Goal: Information Seeking & Learning: Find contact information

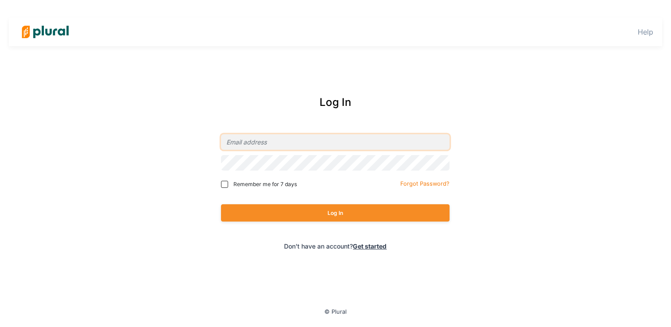
click at [283, 144] on input "email" at bounding box center [335, 142] width 229 height 16
click at [0, 0] on com-1password-button at bounding box center [0, 0] width 0 height 0
type input "collinh@x.com"
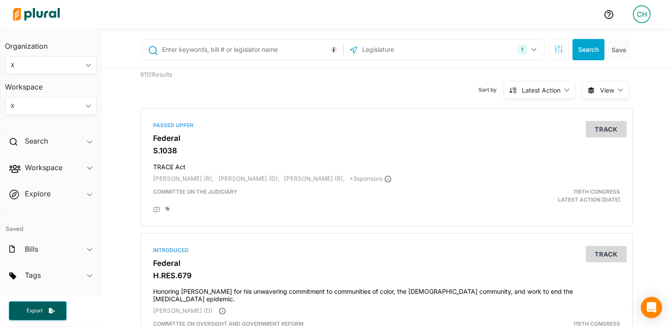
click at [221, 49] on input "text" at bounding box center [251, 49] width 180 height 17
type input "garbarino"
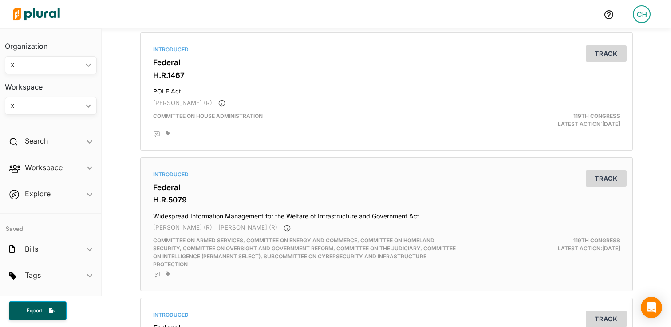
scroll to position [596, 0]
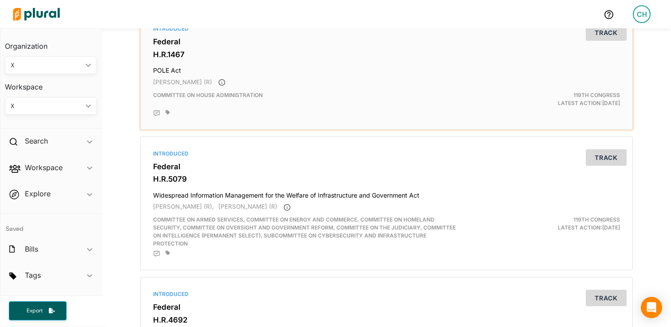
click at [390, 77] on div "Introduced Federal H.R.1467 POLE Act Andrew Garbarino (R) Committee on House Ad…" at bounding box center [386, 71] width 485 height 110
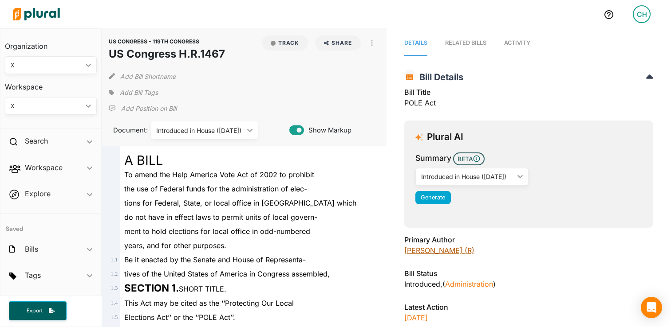
click at [433, 248] on link "Andrew Garbarino (R)" at bounding box center [439, 250] width 70 height 9
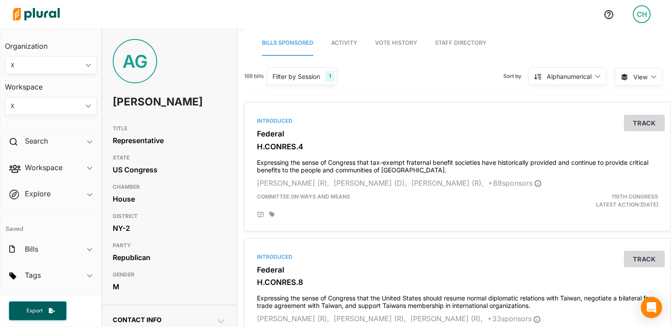
click at [466, 41] on link "Staff Directory" at bounding box center [460, 43] width 51 height 25
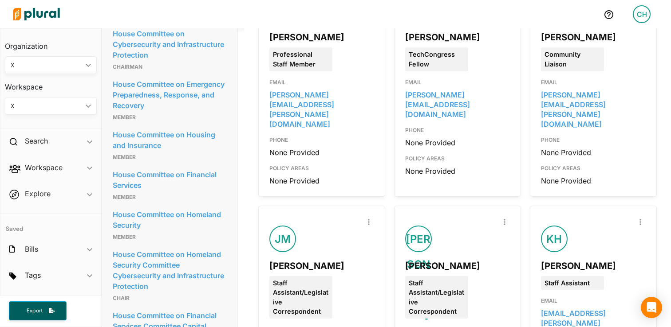
scroll to position [637, 0]
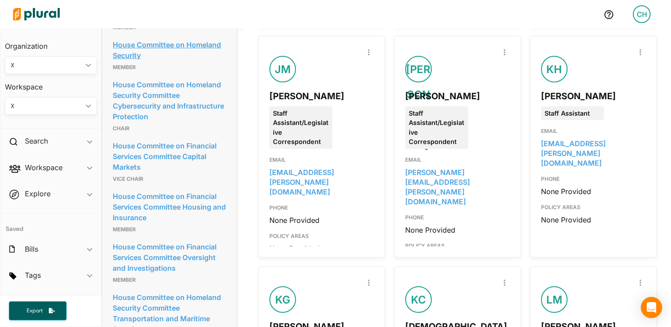
scroll to position [816, 0]
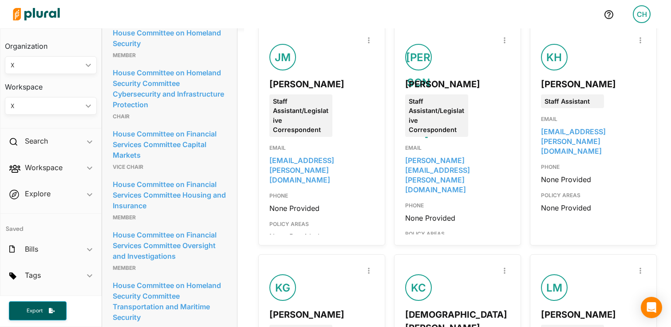
click at [244, 155] on div "Search Legislator Staff Report Inaccuracy AT Ashley Truluck Professional Staff …" at bounding box center [457, 224] width 427 height 1950
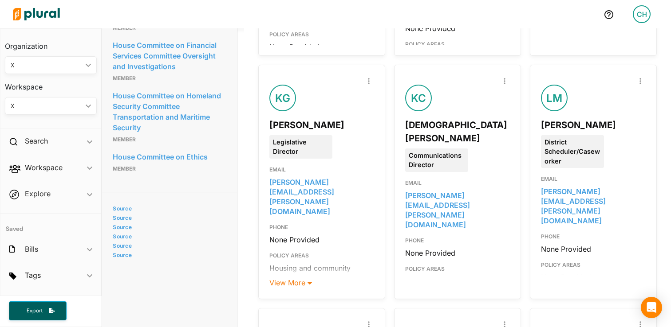
scroll to position [1013, 0]
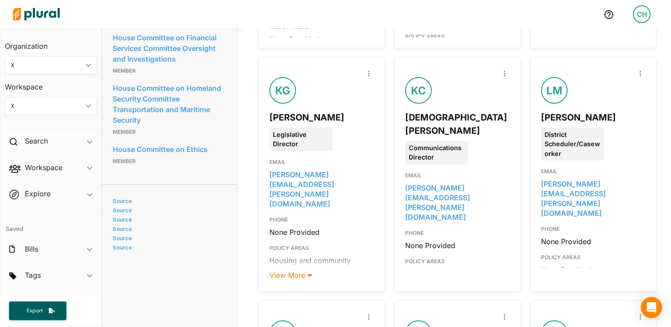
click at [244, 157] on div "Search Legislator Staff Report Inaccuracy AT Ashley Truluck Professional Staff …" at bounding box center [457, 27] width 427 height 1950
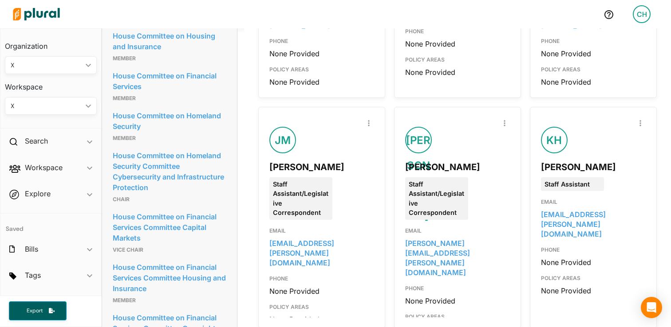
scroll to position [756, 0]
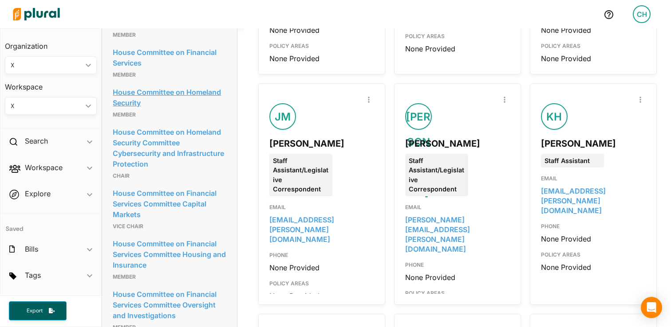
click at [193, 110] on link "House Committee on Homeland Security" at bounding box center [170, 98] width 114 height 24
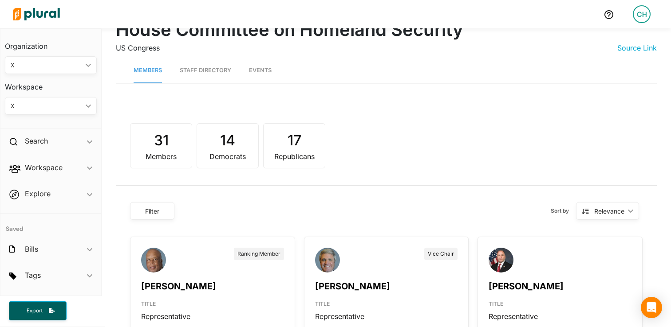
scroll to position [77, 0]
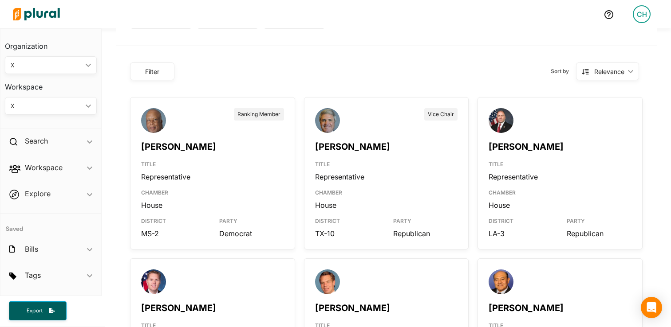
scroll to position [169, 0]
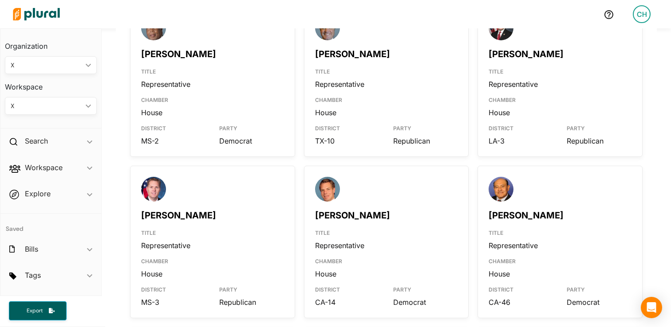
scroll to position [312, 0]
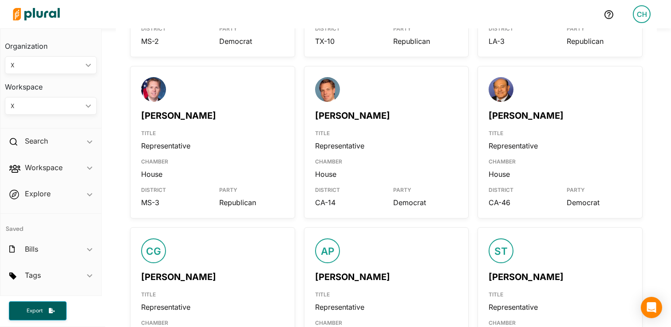
scroll to position [377, 0]
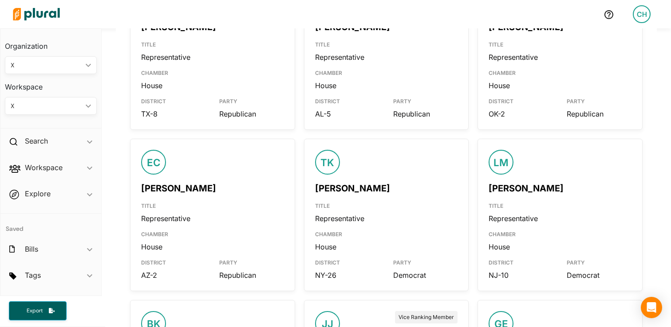
scroll to position [1099, 0]
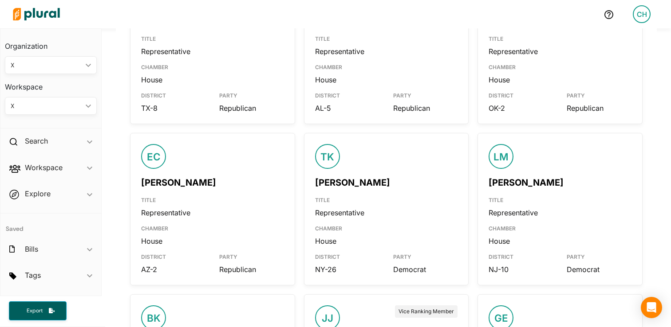
click at [297, 177] on div "Ranking Member Bennie Thompson TITLE Representative CHAMBER House DISTRICT MS-2…" at bounding box center [386, 63] width 541 height 1798
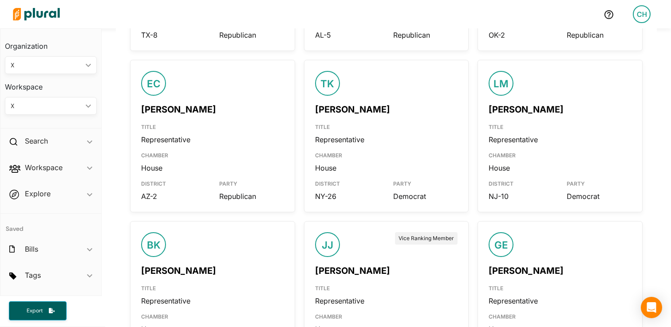
scroll to position [1175, 0]
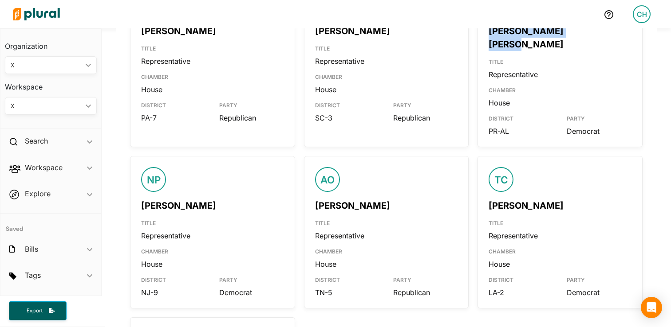
scroll to position [1762, 0]
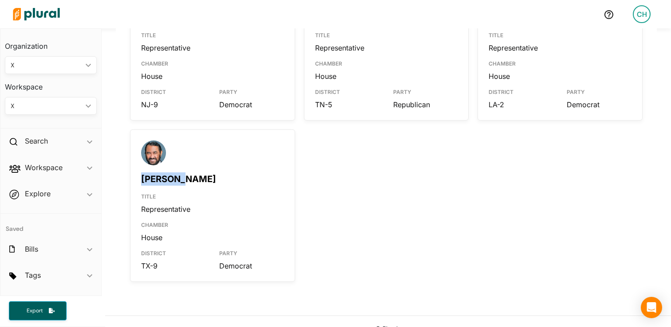
drag, startPoint x: 168, startPoint y: 164, endPoint x: 356, endPoint y: 180, distance: 188.4
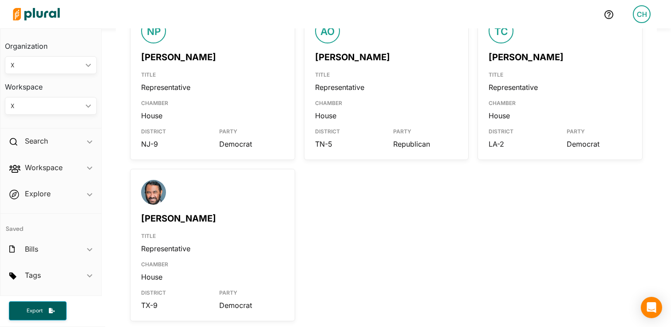
scroll to position [1598, 0]
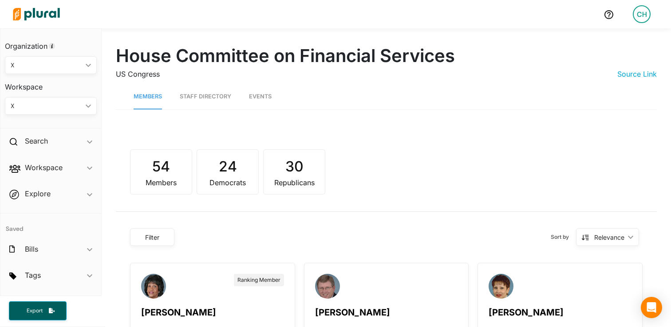
click at [207, 97] on link "Staff Directory" at bounding box center [205, 96] width 51 height 25
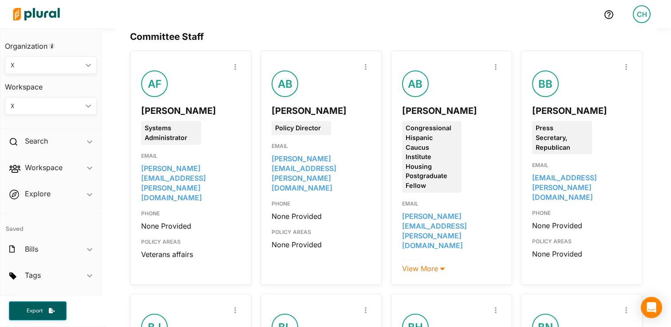
scroll to position [131, 0]
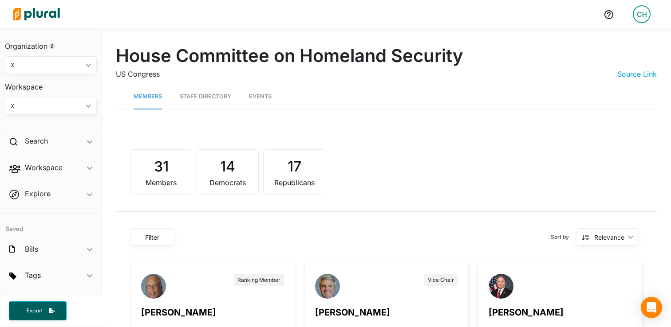
click at [202, 99] on link "Staff Directory" at bounding box center [205, 96] width 51 height 25
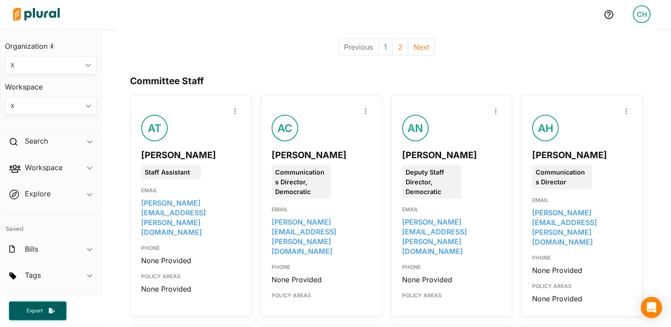
scroll to position [105, 0]
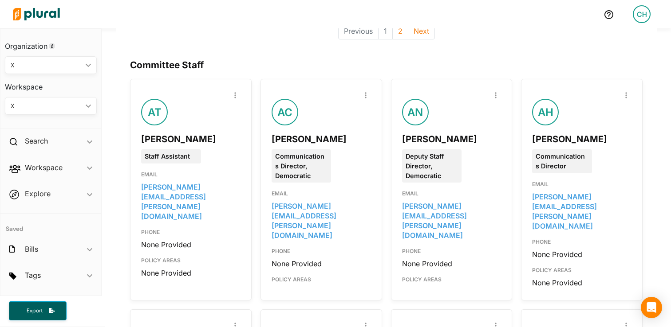
scroll to position [99, 0]
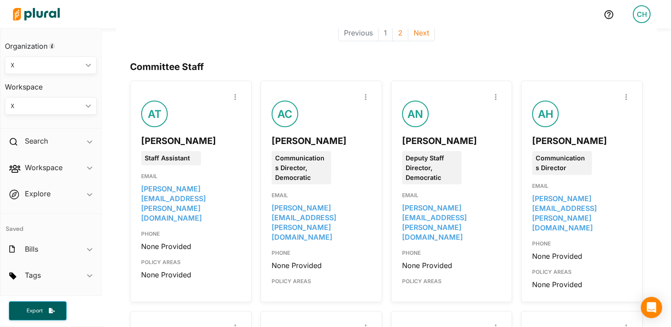
click at [554, 142] on div "Anna Holland" at bounding box center [581, 140] width 99 height 13
copy div "Anna Holland"
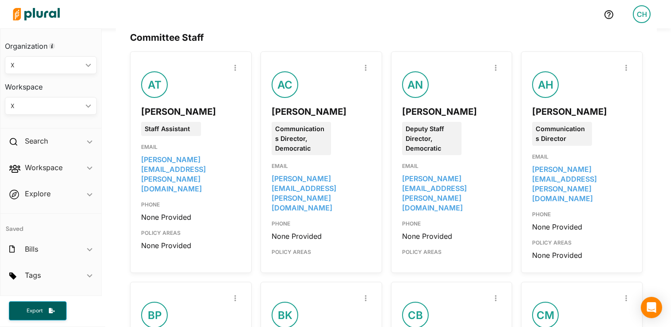
scroll to position [129, 0]
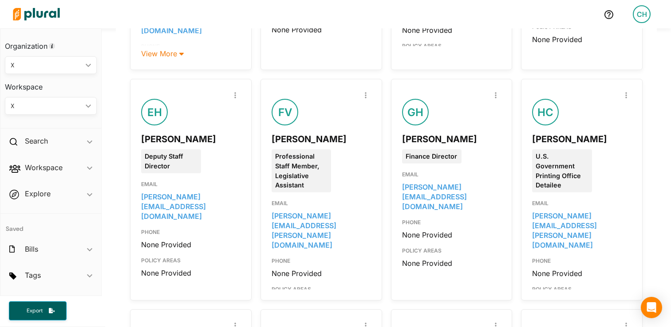
scroll to position [808, 0]
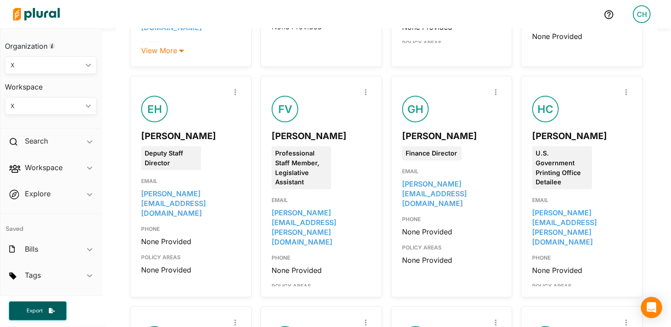
click at [120, 156] on div "Committee Staff Report Inaccuracy AT Aaliyah Tabor Staff Assistant EMAIL aaliya…" at bounding box center [386, 159] width 541 height 1647
click at [116, 166] on div "Committee Staff Report Inaccuracy AT Aaliyah Tabor Staff Assistant EMAIL aaliya…" at bounding box center [386, 159] width 541 height 1647
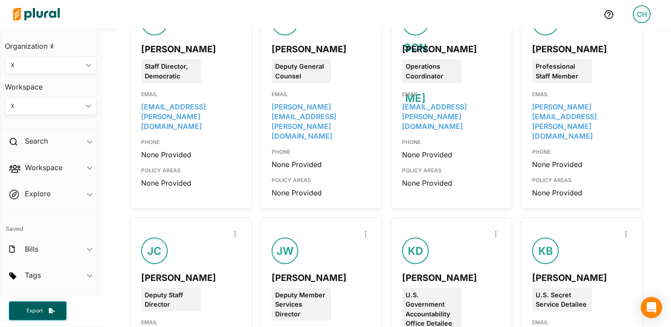
scroll to position [1204, 0]
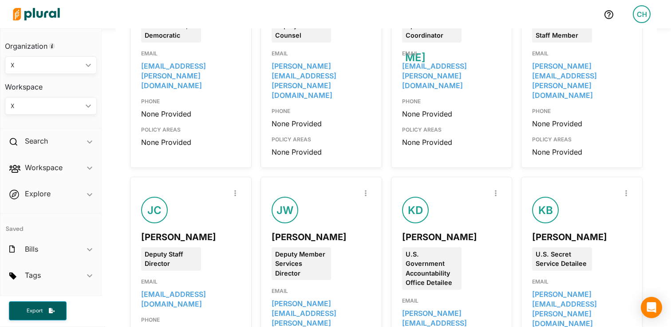
scroll to position [1169, 0]
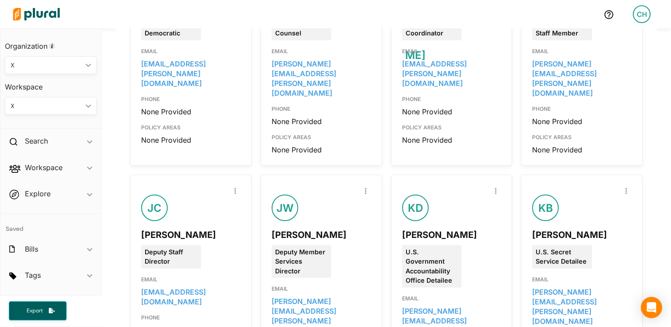
click at [544, 229] on div "Kiana Burrell" at bounding box center [581, 235] width 99 height 13
copy div "Kiana Burrell"
click at [612, 242] on div "U.S. Secret Service Detailee" at bounding box center [581, 255] width 113 height 27
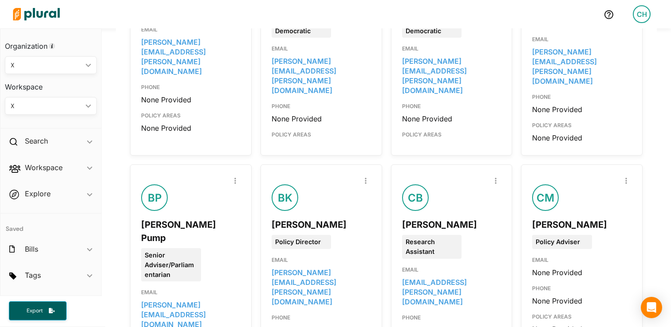
scroll to position [0, 0]
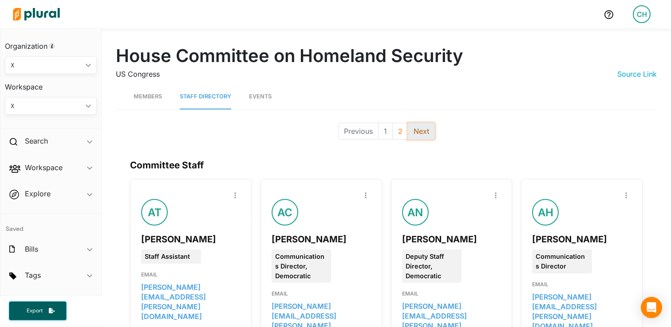
click at [422, 133] on button "Next" at bounding box center [421, 131] width 27 height 17
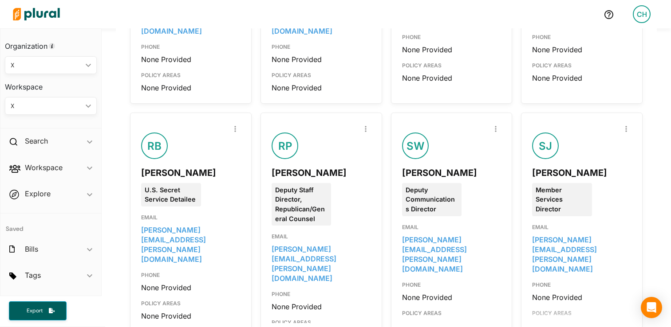
scroll to position [550, 0]
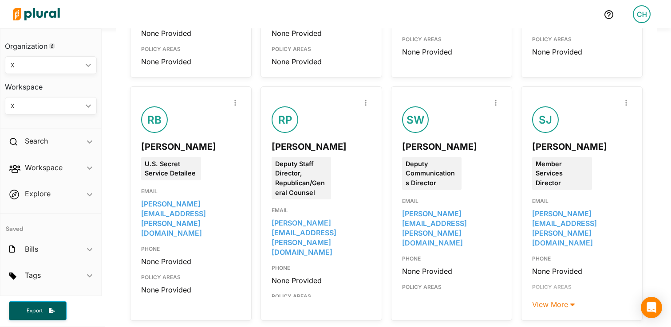
click at [114, 156] on div "House Committee on Homeland Security US Congress Source Link Members Staff Dire…" at bounding box center [386, 140] width 569 height 1324
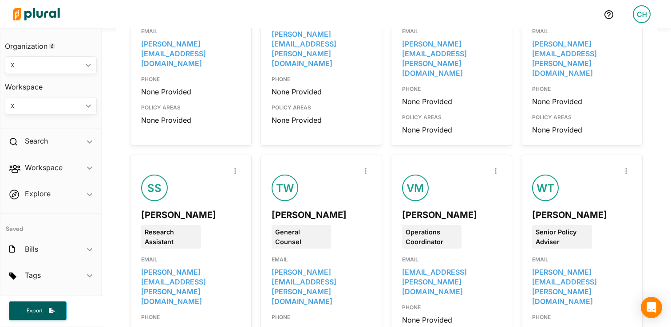
scroll to position [972, 0]
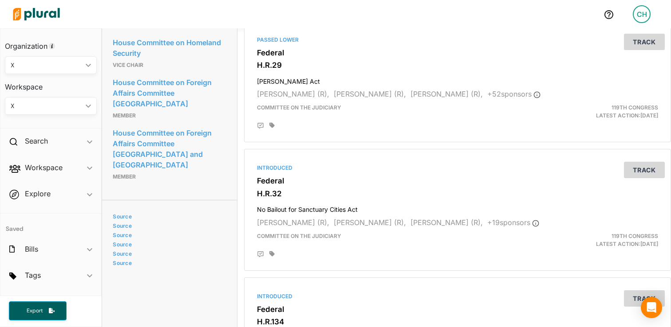
scroll to position [782, 0]
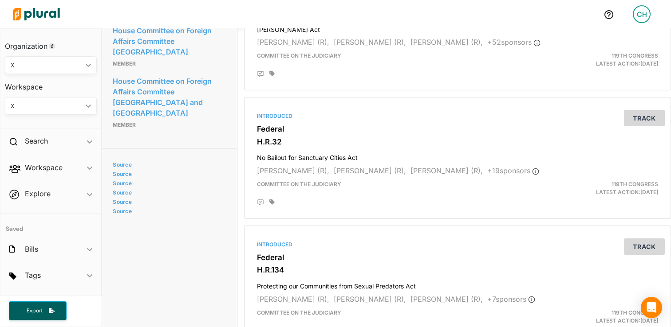
scroll to position [816, 0]
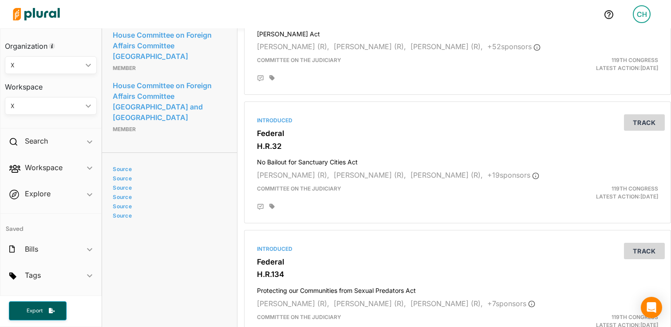
click at [187, 12] on link "House Committee on Homeland Security" at bounding box center [170, 0] width 114 height 24
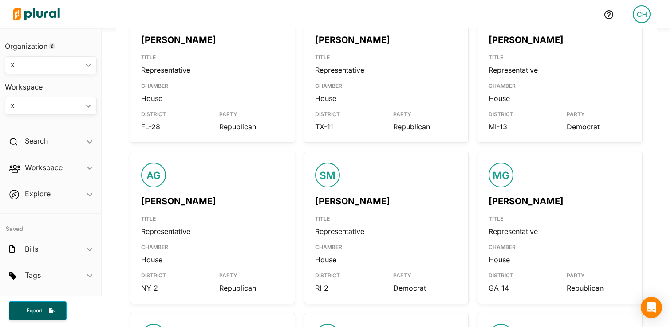
scroll to position [421, 0]
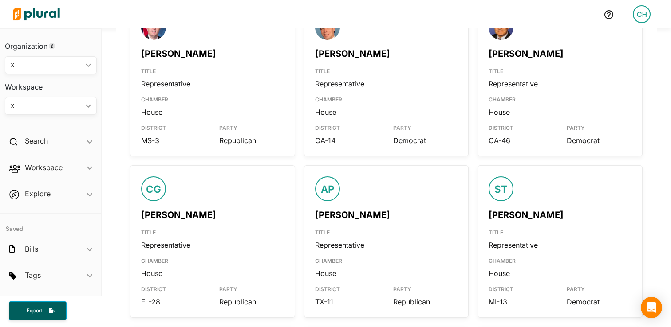
click at [342, 216] on link "August Pfluger" at bounding box center [352, 215] width 75 height 11
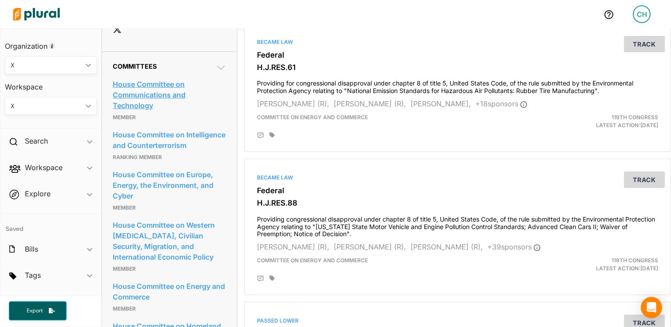
scroll to position [1042, 0]
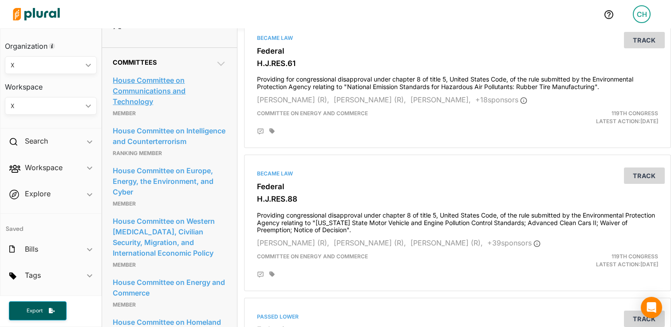
click at [177, 108] on link "House Committee on Communications and Technology" at bounding box center [170, 91] width 114 height 35
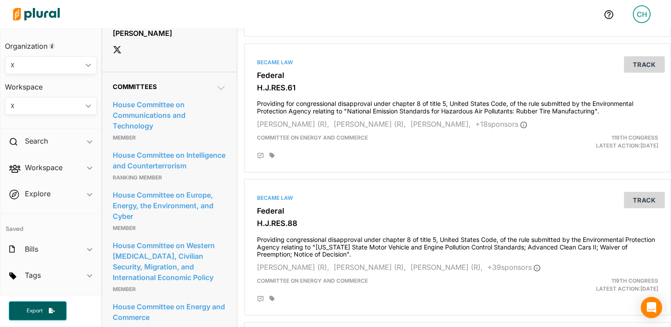
scroll to position [1021, 0]
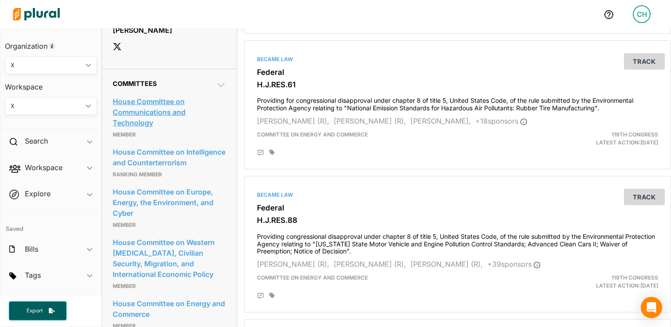
click at [158, 130] on link "House Committee on Communications and Technology" at bounding box center [170, 112] width 114 height 35
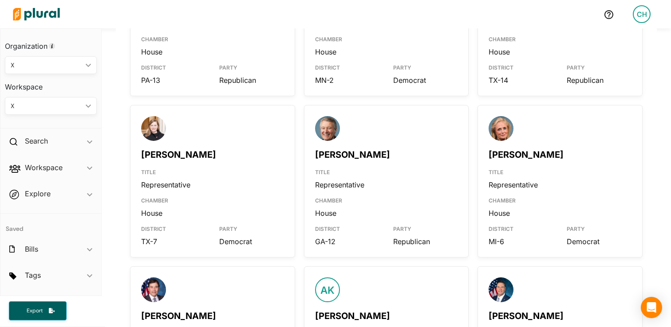
scroll to position [969, 0]
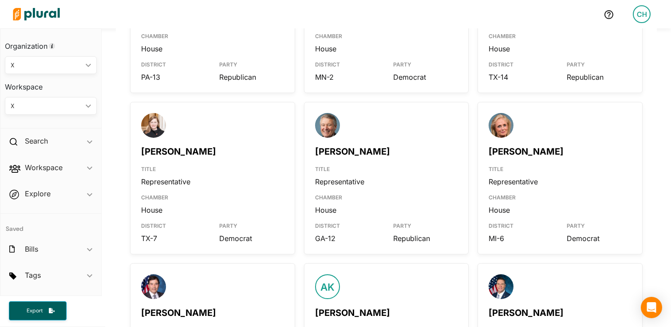
click at [542, 155] on link "Debbie Dingell" at bounding box center [526, 151] width 75 height 11
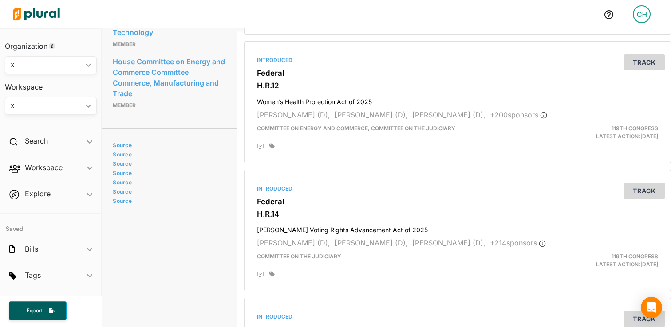
scroll to position [1428, 0]
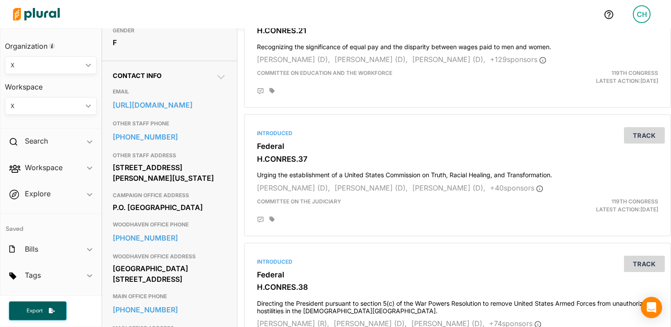
scroll to position [279, 0]
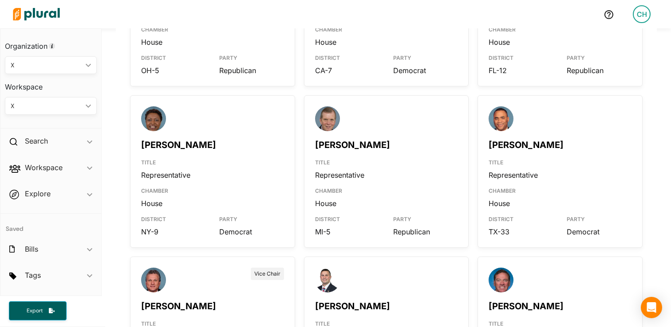
scroll to position [348, 0]
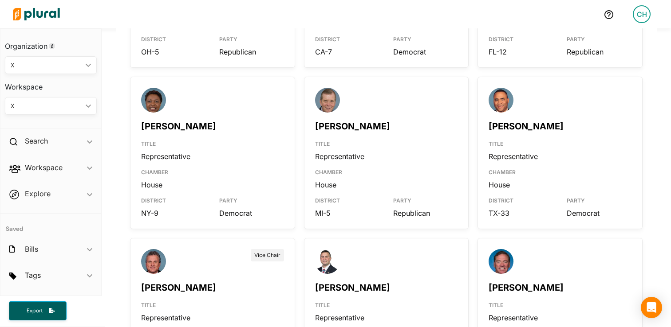
click at [173, 132] on link "Yvette Clarke" at bounding box center [178, 126] width 75 height 11
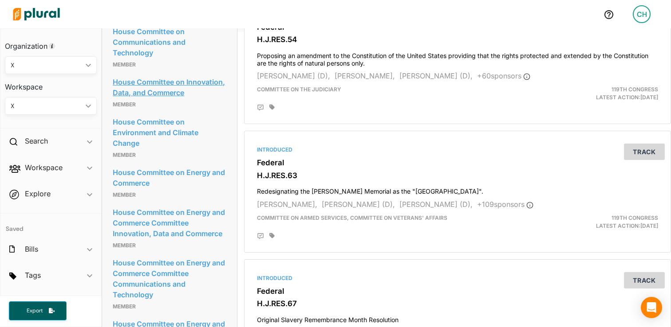
scroll to position [613, 0]
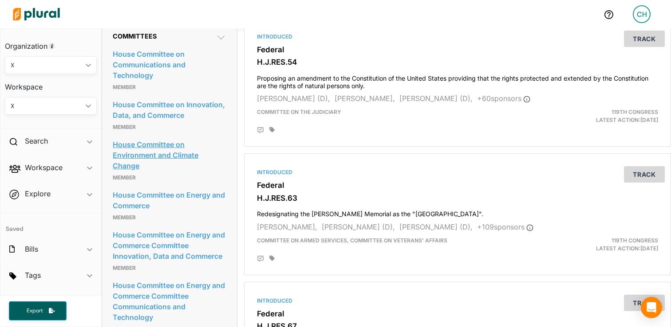
click at [166, 173] on link "House Committee on Environment and Climate Change" at bounding box center [170, 155] width 114 height 35
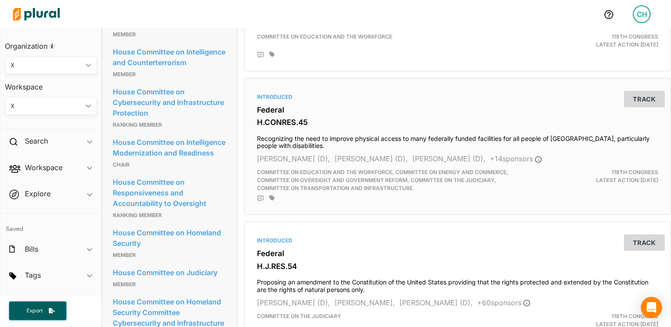
scroll to position [688, 0]
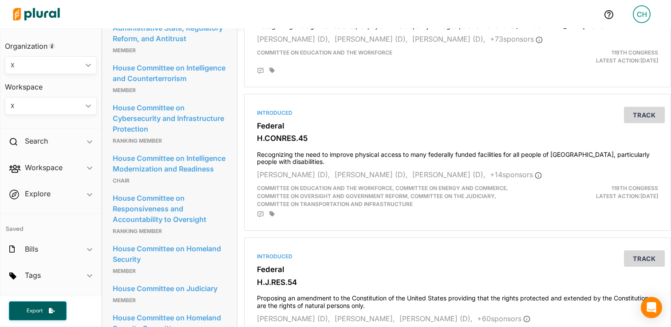
scroll to position [657, 0]
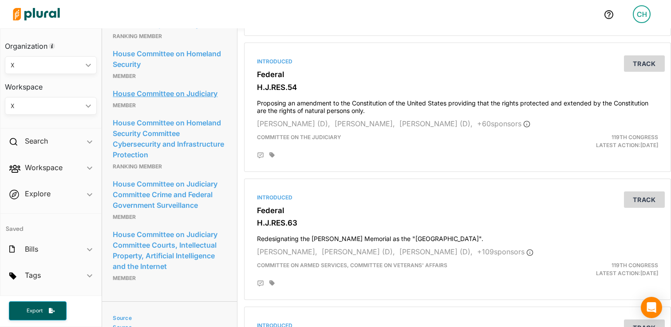
scroll to position [855, 0]
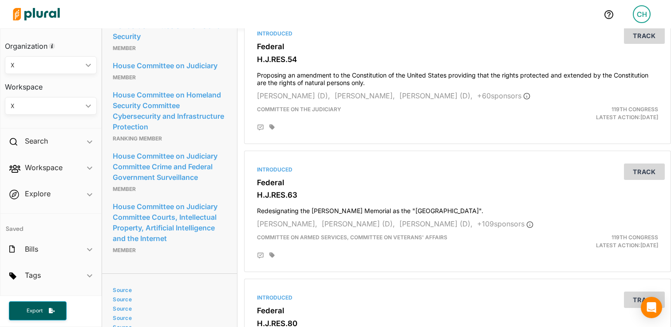
scroll to position [883, 0]
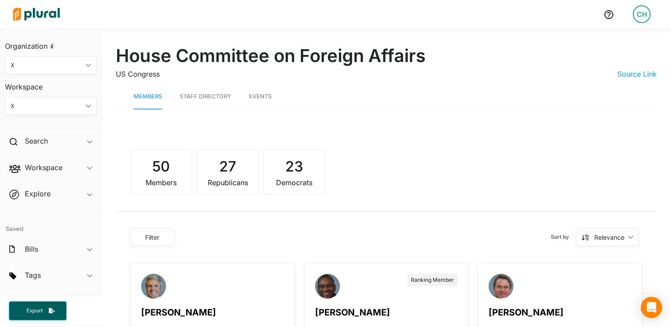
click at [212, 93] on link "Staff Directory" at bounding box center [205, 96] width 51 height 25
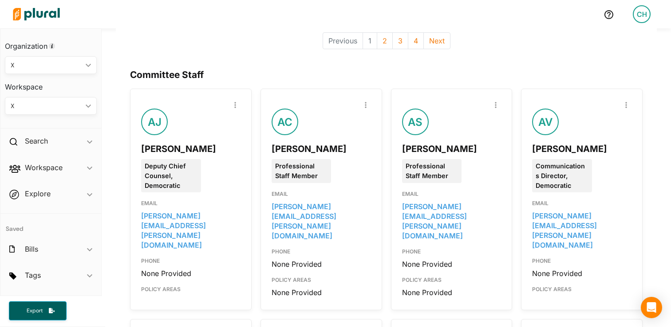
scroll to position [121, 0]
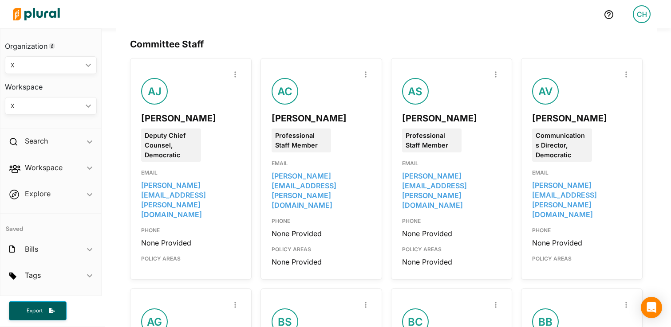
click at [559, 118] on div "[PERSON_NAME]" at bounding box center [581, 118] width 99 height 13
copy div "[PERSON_NAME]"
copy link "[PERSON_NAME][EMAIL_ADDRESS][PERSON_NAME][DOMAIN_NAME]"
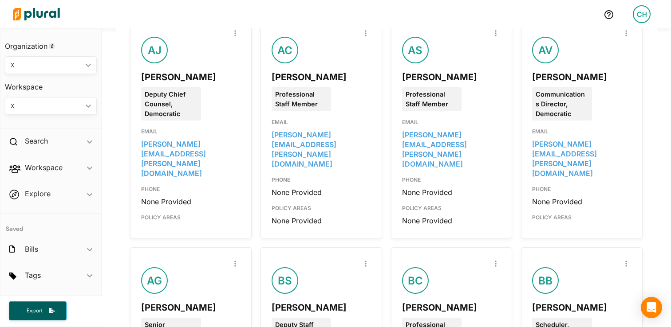
scroll to position [93, 0]
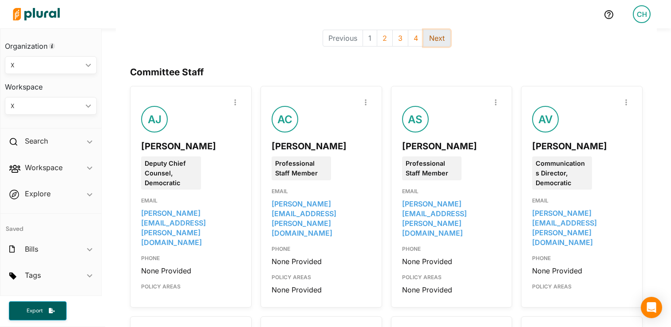
click at [435, 43] on button "Next" at bounding box center [436, 38] width 27 height 17
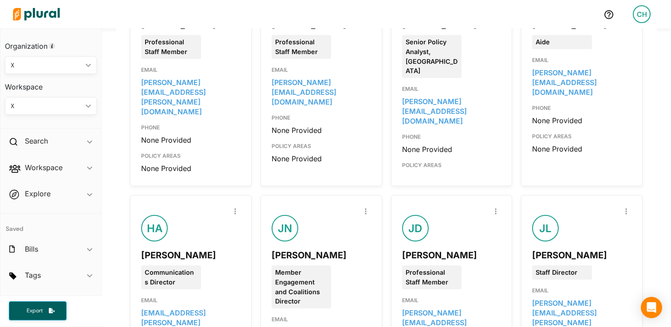
scroll to position [324, 0]
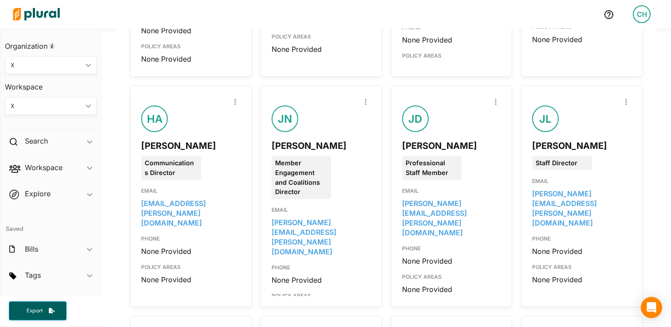
click at [170, 139] on div "Haris Alic" at bounding box center [190, 145] width 99 height 13
copy div "Haris Alic"
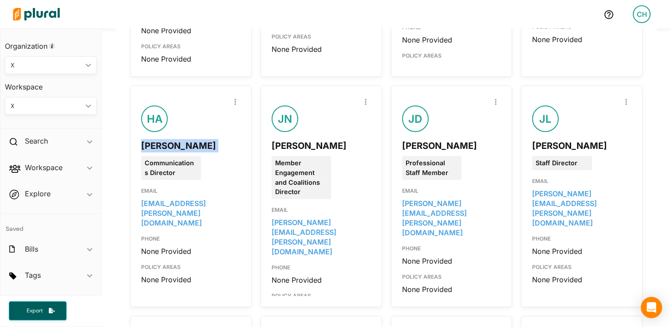
click at [177, 139] on div "Haris Alic" at bounding box center [190, 145] width 99 height 13
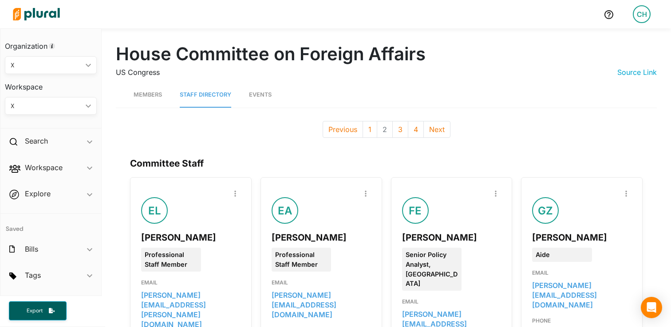
scroll to position [0, 0]
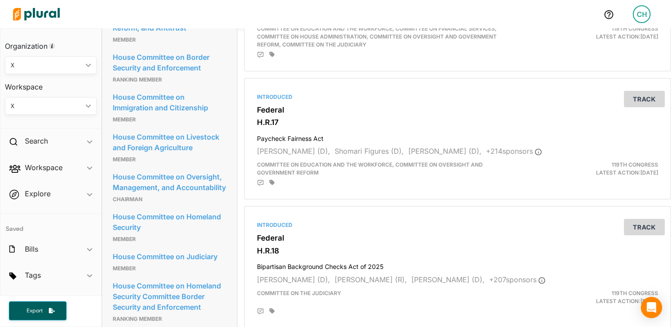
scroll to position [680, 0]
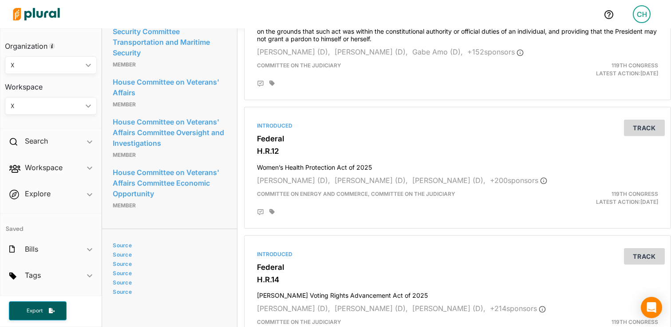
scroll to position [967, 0]
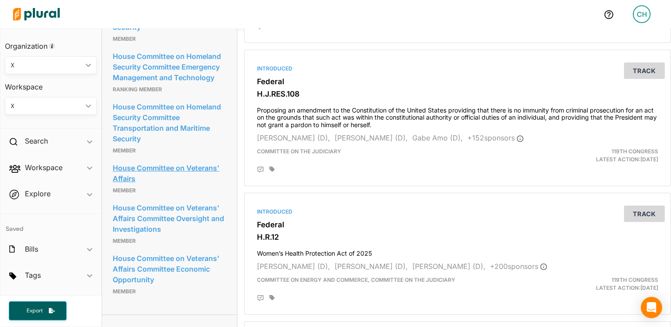
click at [182, 185] on link "House Committee on Veterans' Affairs" at bounding box center [170, 174] width 114 height 24
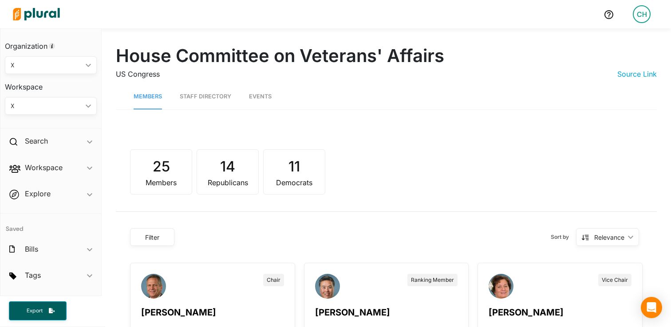
click at [218, 100] on link "Staff Directory" at bounding box center [205, 96] width 51 height 25
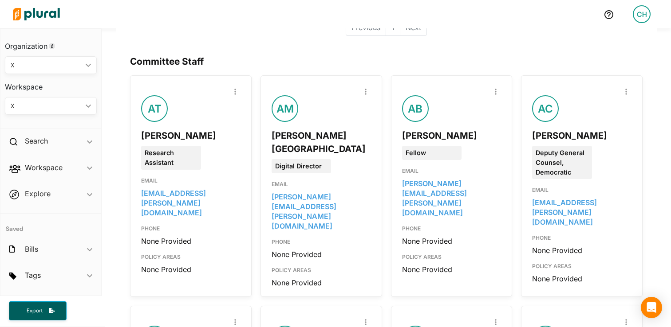
scroll to position [106, 0]
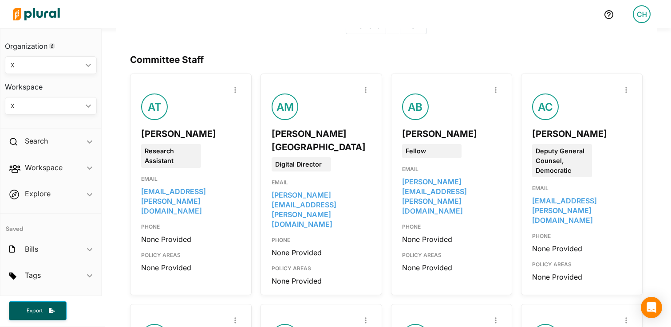
click at [304, 134] on div "A.J. Manandic" at bounding box center [321, 140] width 99 height 27
copy div "A.J. Manandic"
click at [325, 112] on div "AM" at bounding box center [316, 102] width 89 height 35
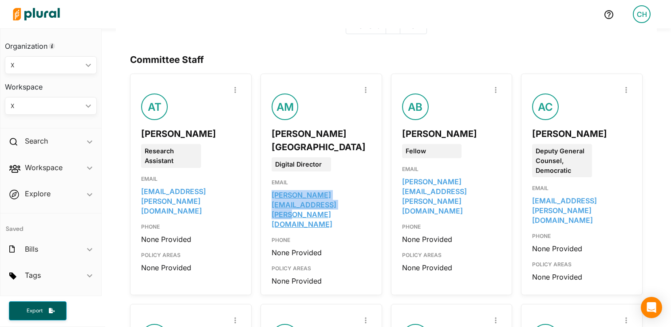
copy link "anjanette.manandic@mail.house.gov"
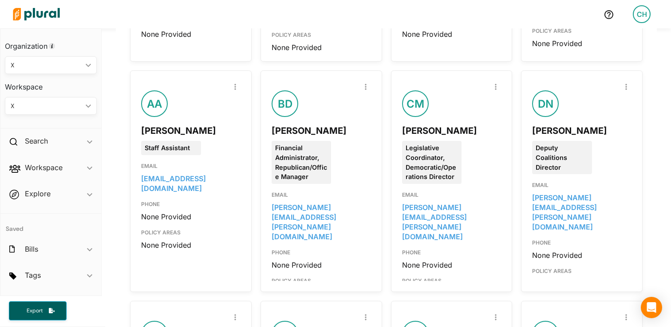
scroll to position [342, 0]
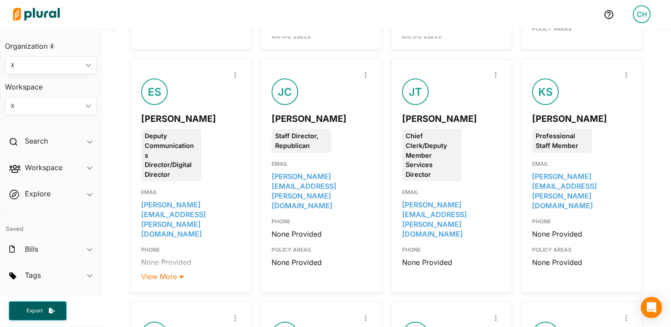
scroll to position [580, 0]
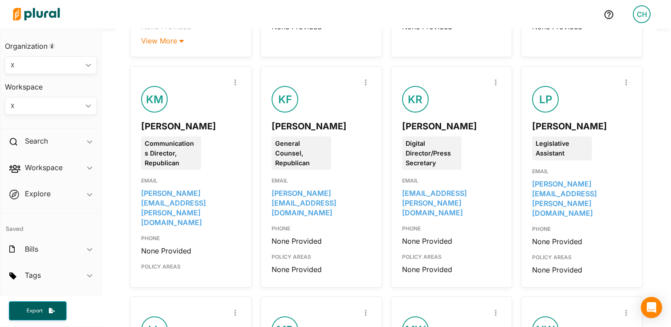
scroll to position [816, 0]
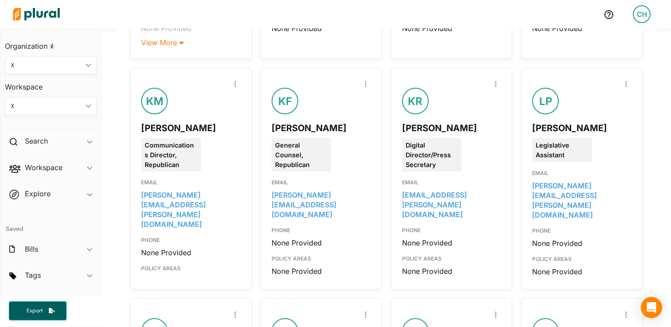
click at [117, 160] on div "Committee Staff Report Inaccuracy AT Aidan Thies Research Assistant EMAIL aidan…" at bounding box center [386, 157] width 541 height 1659
click at [196, 122] on div "Kathleen McCarthy" at bounding box center [190, 128] width 99 height 13
copy div "Kathleen McCarthy"
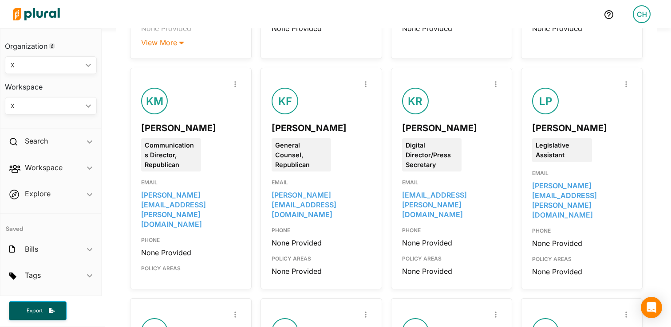
click at [106, 163] on div "House Committee on Veterans' Affairs US Congress Source Link Members Staff Dire…" at bounding box center [386, 108] width 569 height 1792
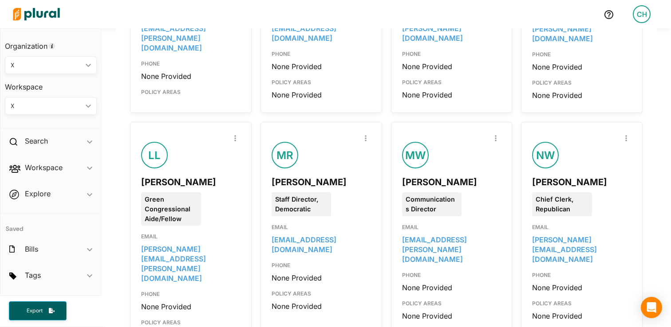
scroll to position [1033, 0]
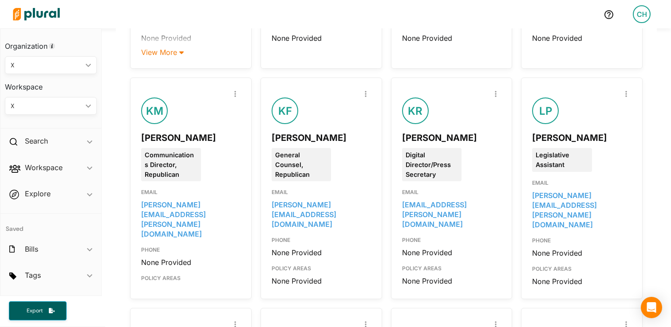
scroll to position [804, 0]
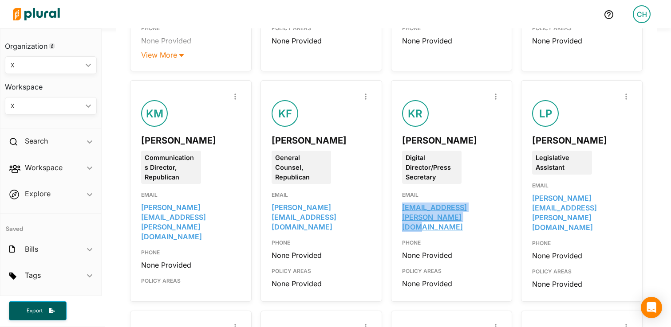
copy link "kaylie.richardson@mail.house.gov"
click at [512, 168] on div "Report Inaccuracy AT Aidan Thies Research Assistant EMAIL aidan.thies@mail.hous…" at bounding box center [386, 183] width 513 height 1617
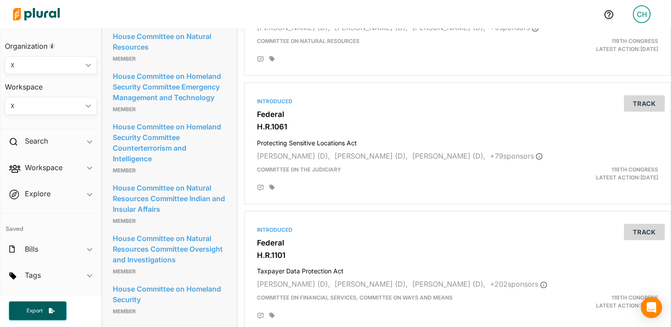
scroll to position [674, 0]
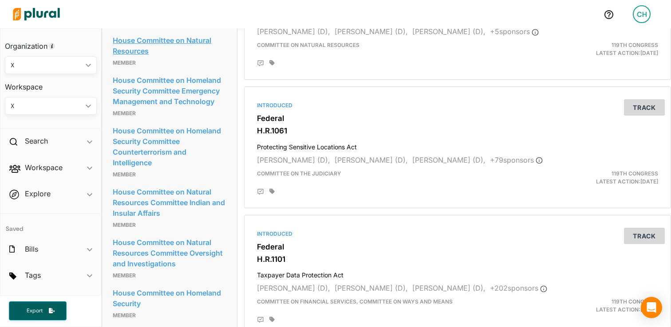
click at [120, 58] on link "House Committee on Natural Resources" at bounding box center [170, 46] width 114 height 24
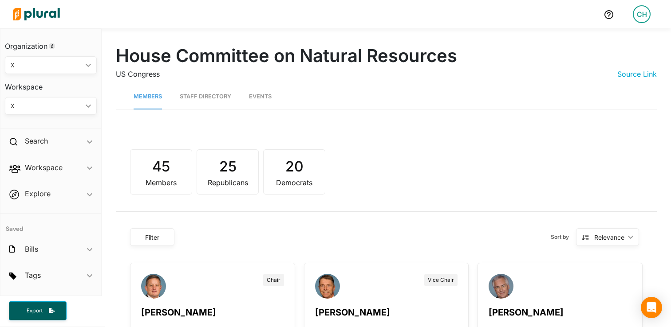
click at [215, 99] on link "Staff Directory" at bounding box center [205, 96] width 51 height 25
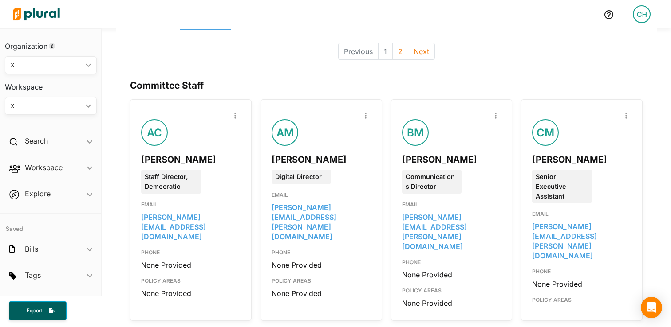
scroll to position [83, 0]
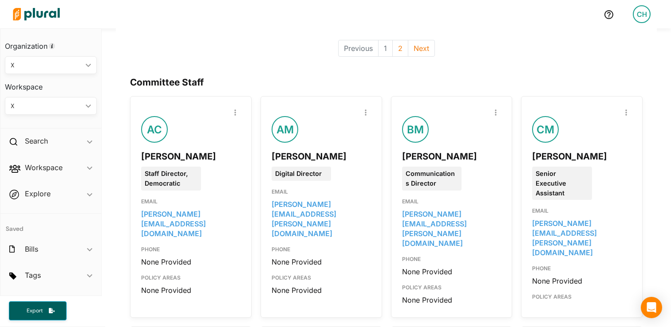
copy link "bailey.lasage@mail.house.gov"
click at [414, 134] on div "BM" at bounding box center [415, 129] width 27 height 27
click at [496, 110] on button "button" at bounding box center [495, 112] width 11 height 11
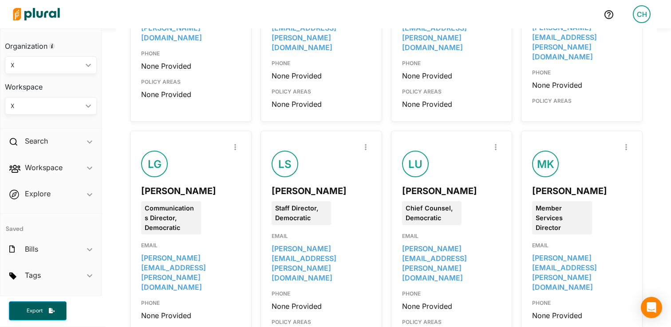
scroll to position [975, 0]
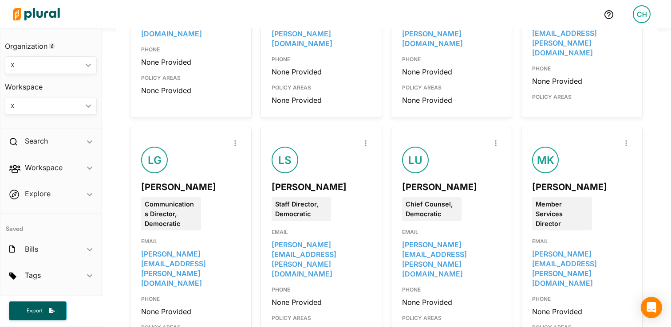
click at [168, 174] on div "Lindsay Gressard" at bounding box center [190, 184] width 99 height 20
click at [167, 181] on div "Lindsay Gressard" at bounding box center [190, 187] width 99 height 13
copy link "lindsay.gressard@mail.house.gov"
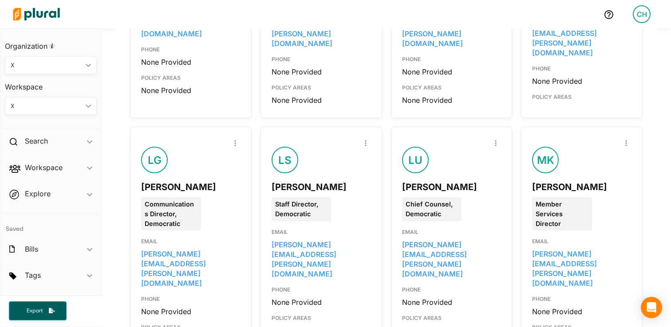
click at [244, 142] on div "Report Inaccuracy LG Lindsay Gressard Communications Director, Democratic EMAIL…" at bounding box center [191, 238] width 122 height 222
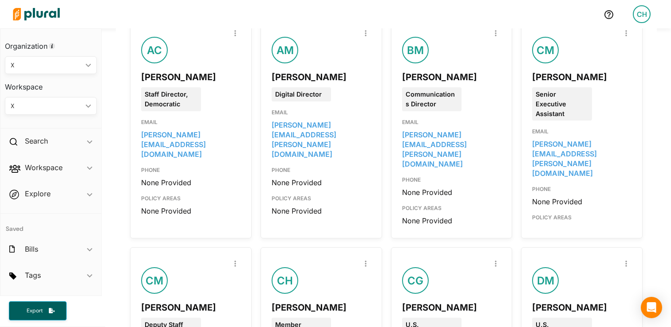
scroll to position [0, 0]
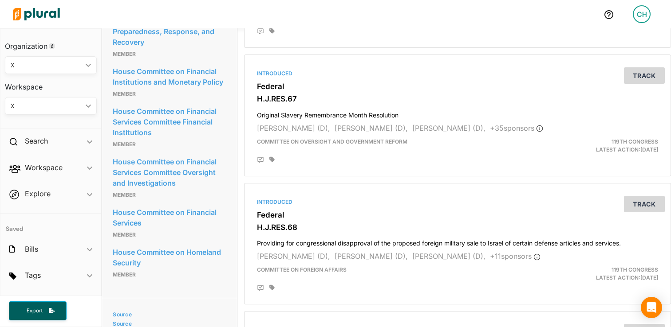
scroll to position [927, 0]
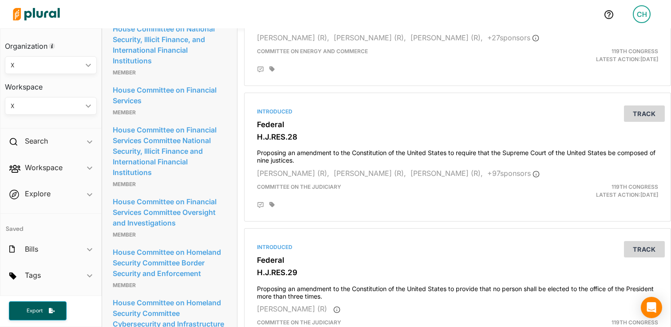
scroll to position [674, 0]
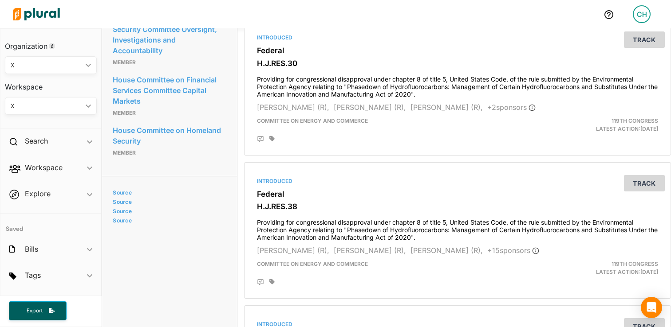
scroll to position [1033, 0]
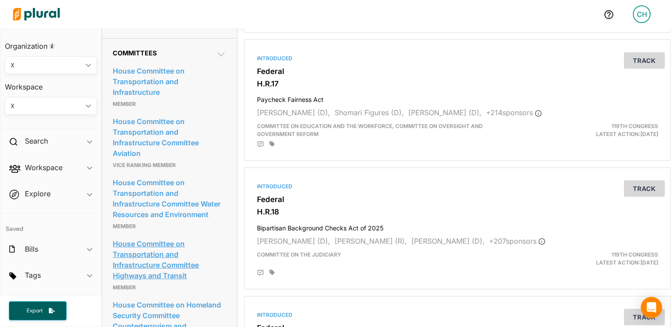
scroll to position [581, 0]
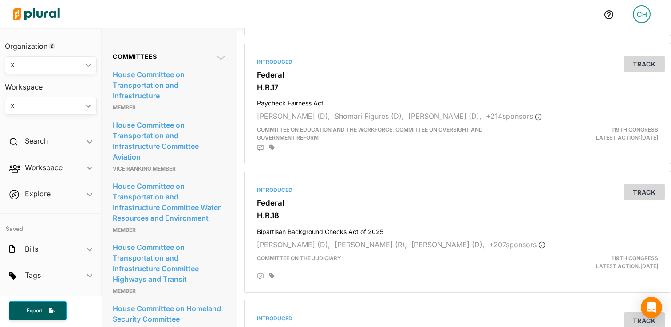
click at [156, 103] on link "House Committee on Transportation and Infrastructure" at bounding box center [170, 85] width 114 height 35
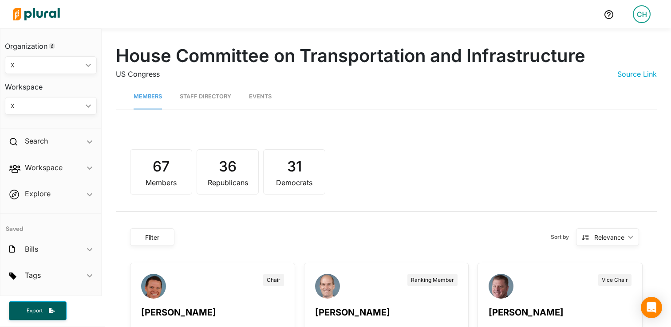
click at [220, 92] on link "Staff Directory" at bounding box center [205, 96] width 51 height 25
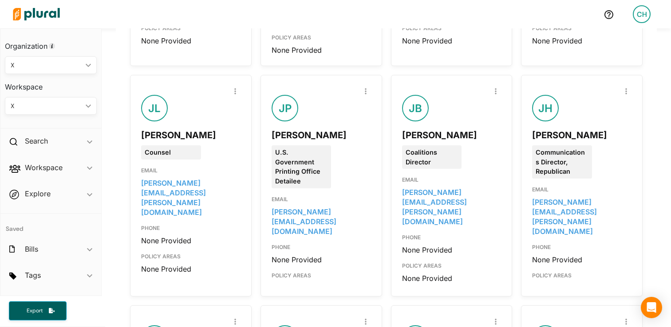
scroll to position [795, 0]
click at [253, 151] on div "Report Inaccuracy AK [PERSON_NAME] Systems Administrator EMAIL [PERSON_NAME][EM…" at bounding box center [386, 186] width 513 height 1602
copy link "[PERSON_NAME][EMAIL_ADDRESS][PERSON_NAME][DOMAIN_NAME]"
click at [651, 149] on div "House Committee on Transportation and Infrastructure US Congress Source Link Me…" at bounding box center [386, 122] width 569 height 1777
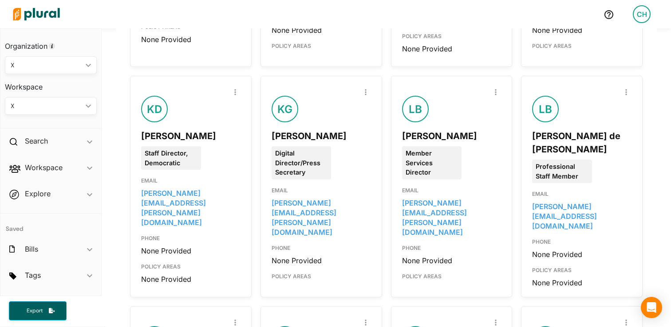
scroll to position [1026, 0]
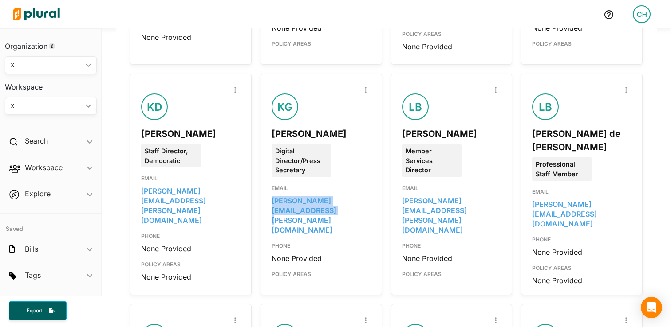
drag, startPoint x: 297, startPoint y: 193, endPoint x: 268, endPoint y: 183, distance: 30.2
click at [267, 185] on div "Report Inaccuracy KG [PERSON_NAME] Digital Director/Press Secretary EMAIL [PERS…" at bounding box center [321, 185] width 122 height 222
click at [300, 127] on div "[PERSON_NAME]" at bounding box center [321, 133] width 99 height 13
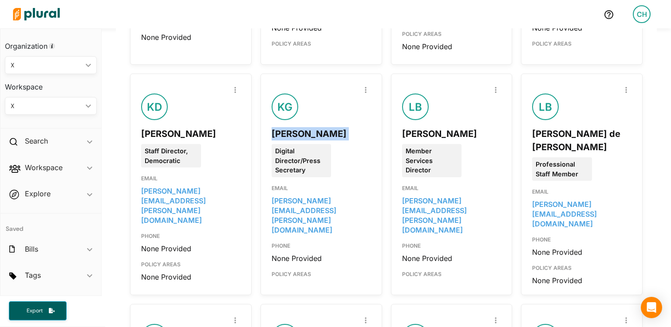
copy div "[PERSON_NAME]"
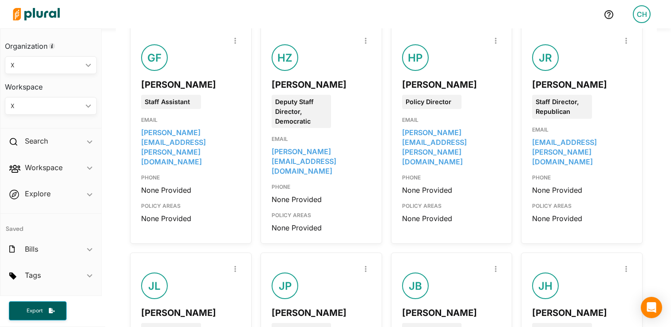
scroll to position [0, 0]
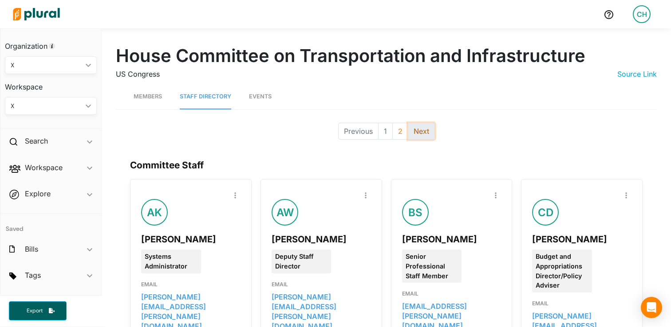
click at [418, 135] on button "Next" at bounding box center [421, 131] width 27 height 17
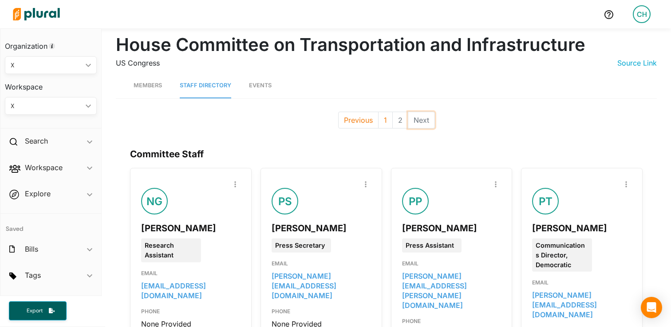
scroll to position [73, 0]
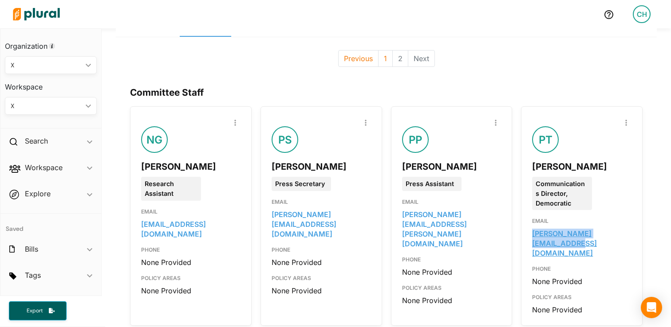
copy link "[PERSON_NAME][EMAIL_ADDRESS][DOMAIN_NAME]"
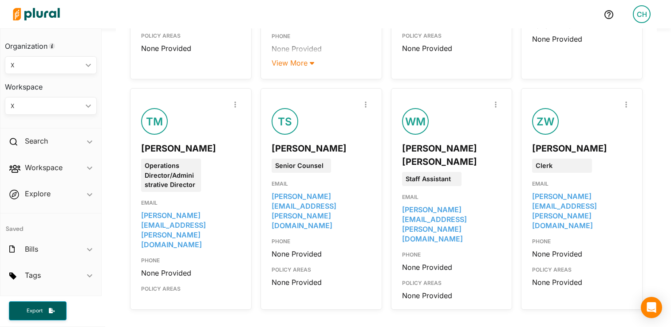
scroll to position [271, 0]
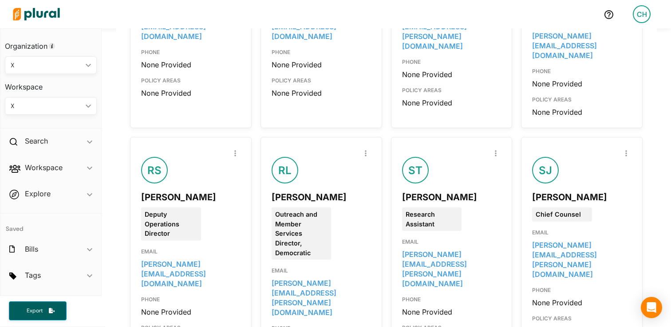
click at [384, 160] on div "Report Inaccuracy NG [PERSON_NAME] Research Assistant EMAIL [EMAIL_ADDRESS][DOM…" at bounding box center [386, 256] width 513 height 694
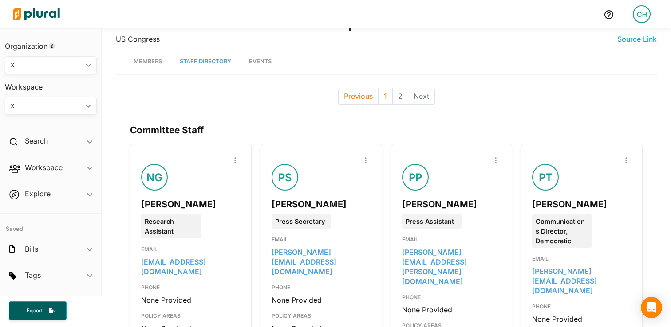
scroll to position [82, 0]
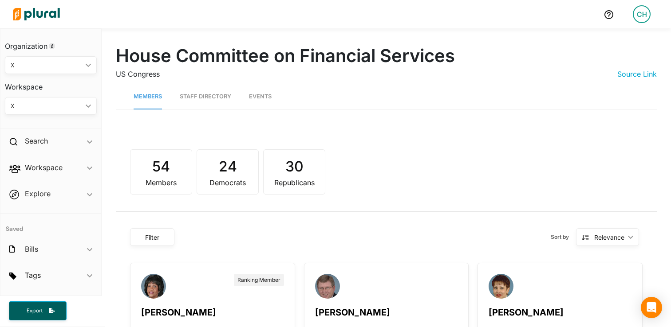
click at [202, 97] on link "Staff Directory" at bounding box center [205, 96] width 51 height 25
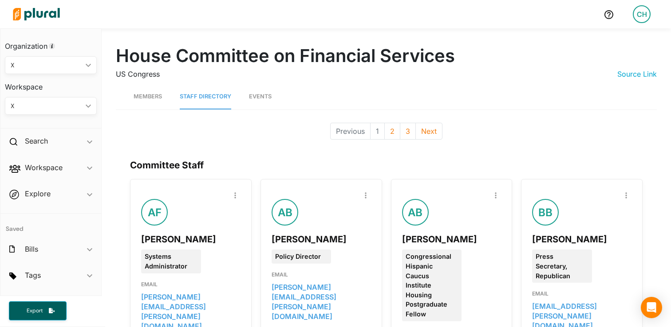
click at [115, 142] on div "Previous 1 2 3 Next" at bounding box center [386, 131] width 554 height 26
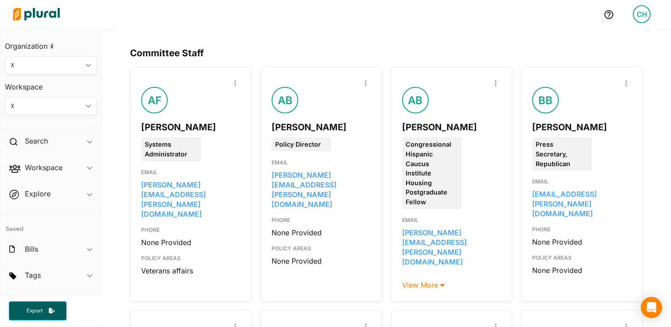
scroll to position [149, 0]
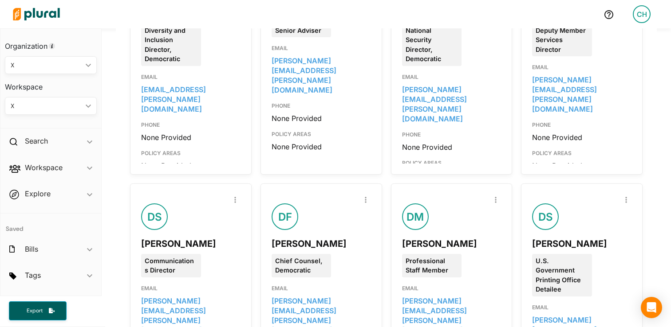
scroll to position [843, 0]
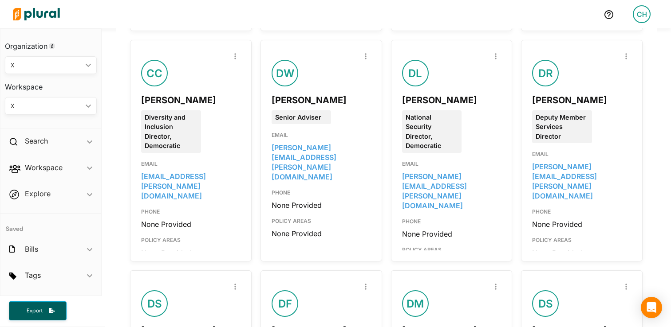
click at [117, 166] on div "Committee Staff Report Inaccuracy AF Alfred Forman Systems Administrator EMAIL …" at bounding box center [386, 132] width 541 height 1660
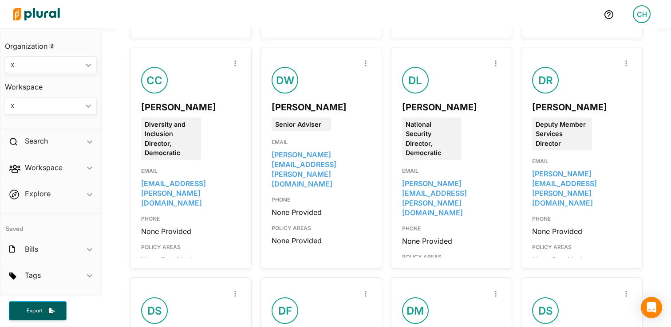
scroll to position [835, 0]
click at [167, 101] on div "Chelsea Crittle" at bounding box center [190, 107] width 99 height 13
copy div "Chelsea Crittle"
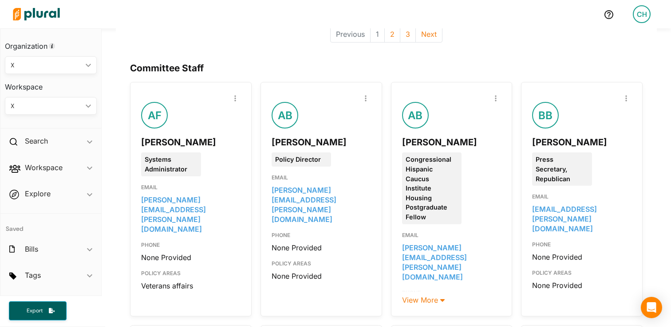
scroll to position [0, 0]
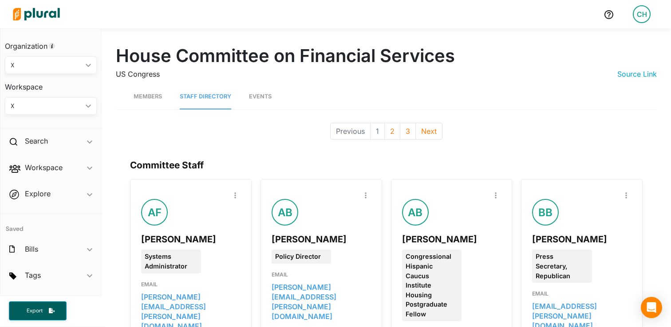
click at [36, 22] on img at bounding box center [36, 14] width 62 height 31
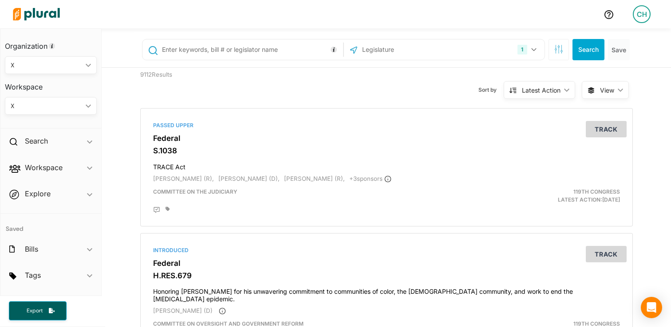
click at [268, 50] on input "text" at bounding box center [251, 49] width 180 height 17
type input "ron johnson"
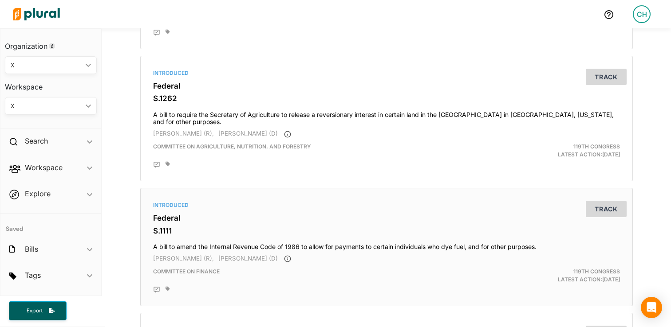
scroll to position [732, 0]
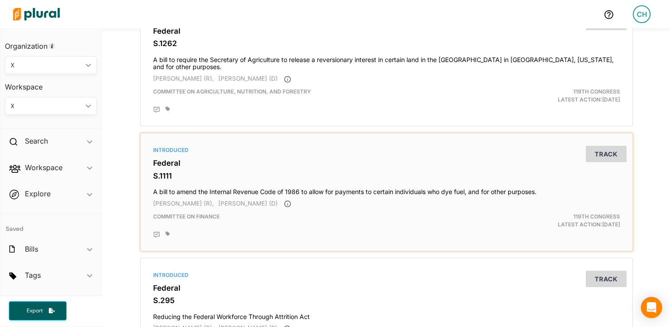
click at [295, 187] on h4 "A bill to amend the Internal Revenue Code of 1986 to allow for payments to cert…" at bounding box center [386, 190] width 467 height 12
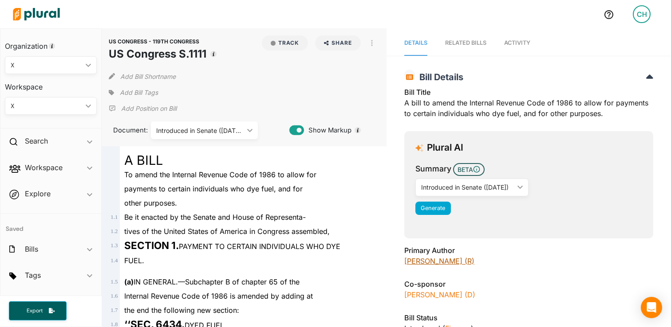
click at [433, 265] on link "Ron Johnson (R)" at bounding box center [439, 261] width 70 height 9
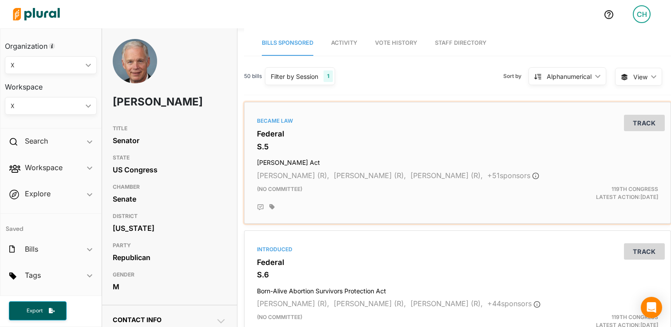
click at [348, 174] on span "Jim Risch (R)," at bounding box center [370, 175] width 72 height 9
click at [367, 130] on h3 "Federal" at bounding box center [457, 134] width 401 height 9
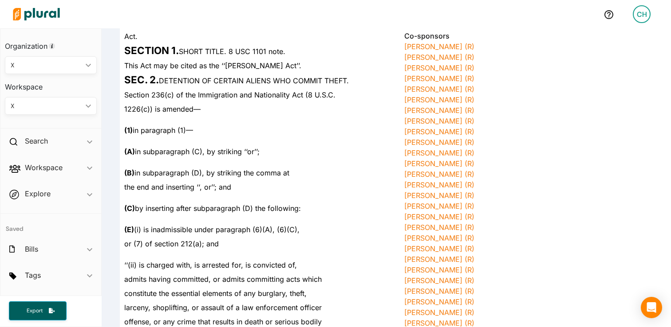
scroll to position [243, 0]
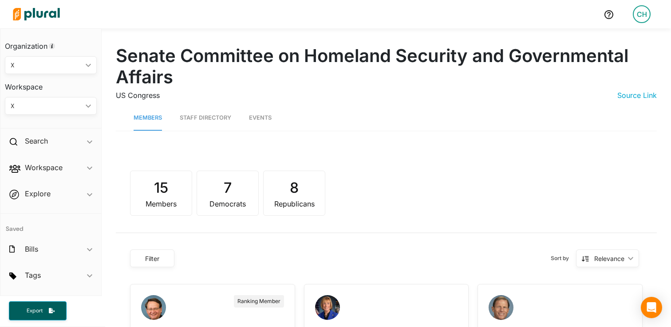
click at [221, 116] on link "Staff Directory" at bounding box center [205, 118] width 51 height 25
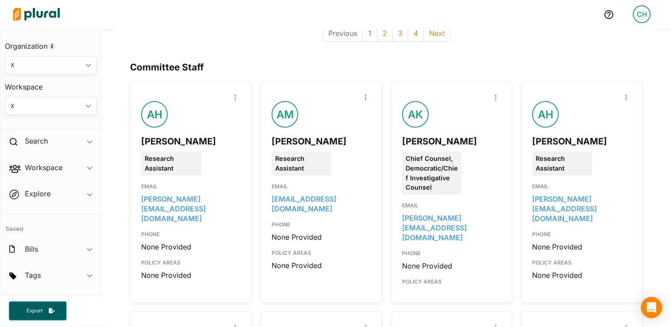
scroll to position [139, 0]
